Goal: Find specific page/section: Find specific page/section

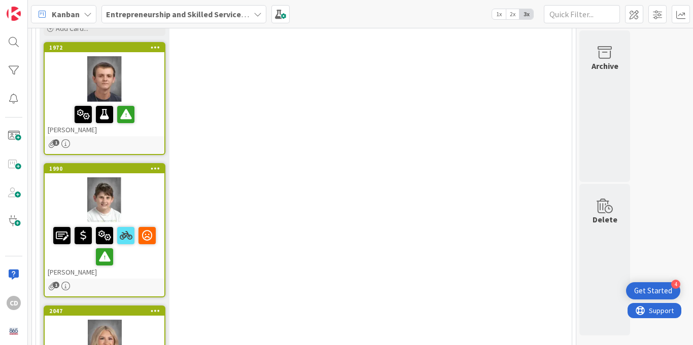
scroll to position [1372, 0]
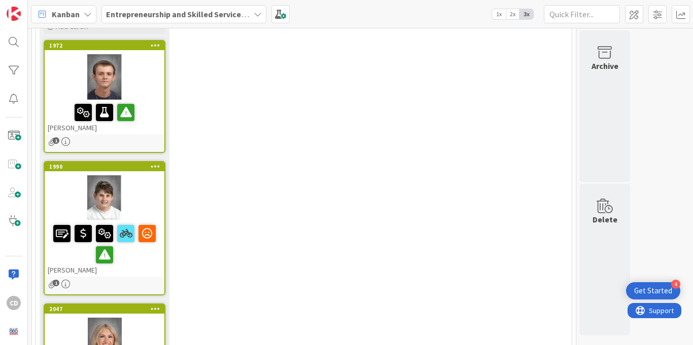
scroll to position [1372, 0]
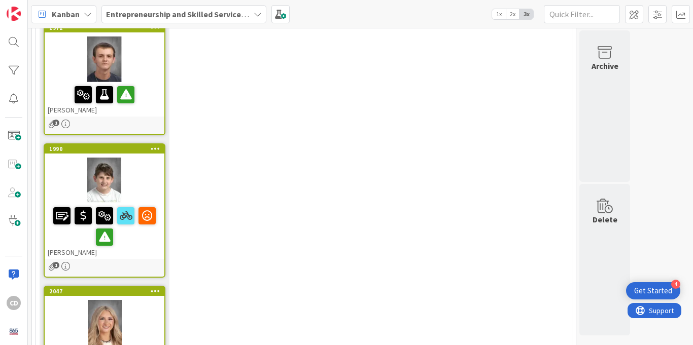
click at [154, 287] on icon at bounding box center [156, 290] width 10 height 7
click at [201, 192] on div "3 11th and 12th Graders Add Card... 1972 [PERSON_NAME] 1 1990 [PERSON_NAME] 1 2…" at bounding box center [303, 190] width 531 height 446
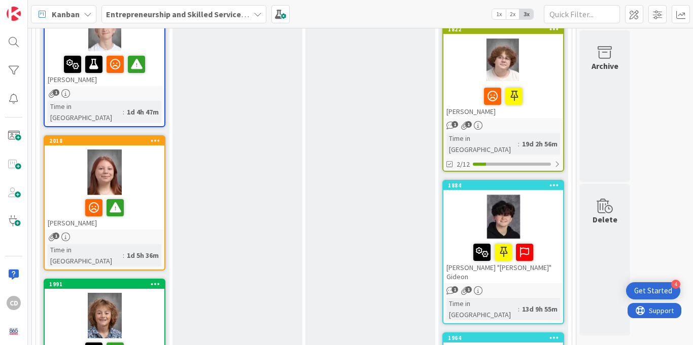
scroll to position [553, 0]
